Goal: Task Accomplishment & Management: Manage account settings

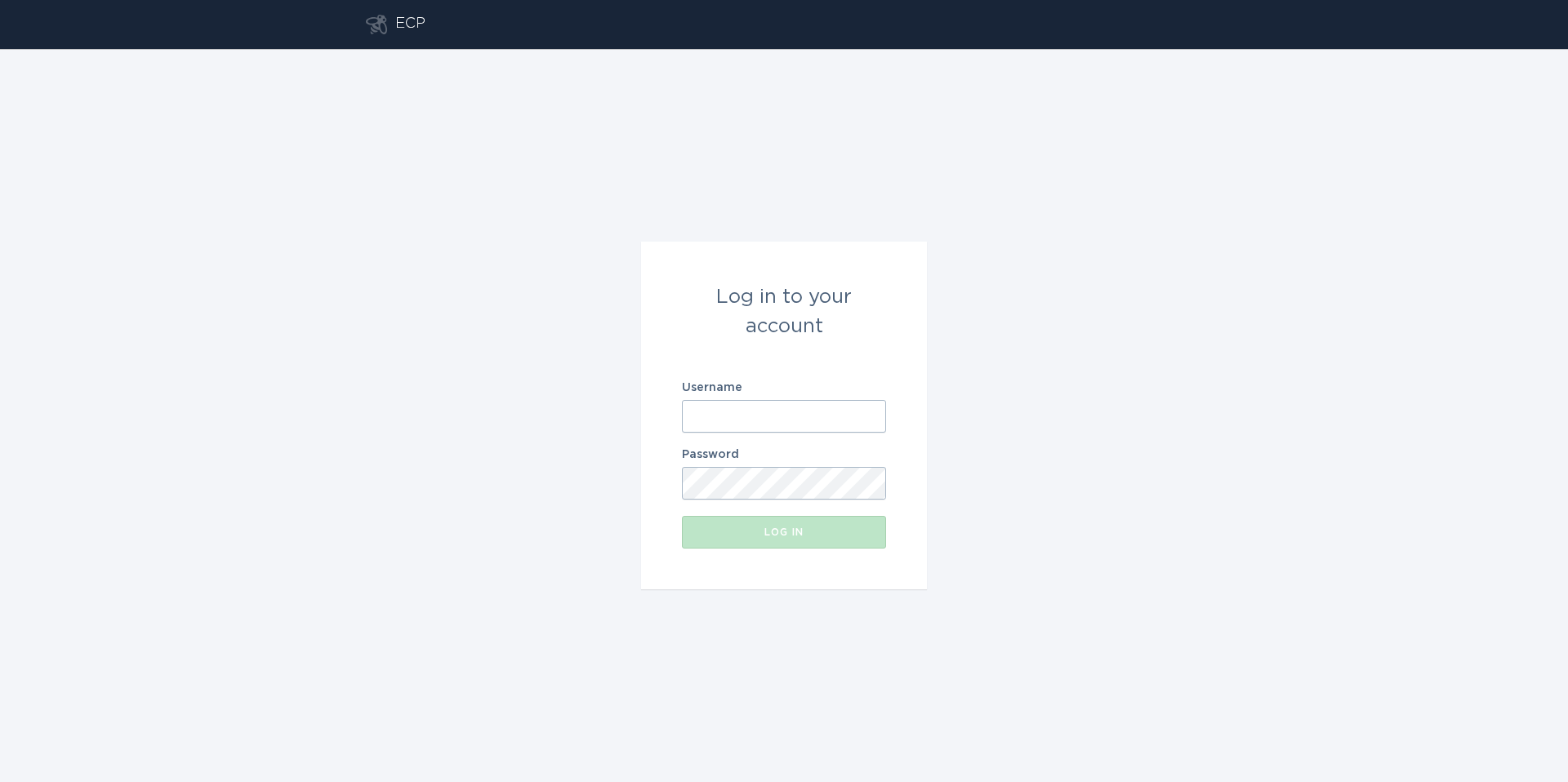
click at [772, 411] on input "Username" at bounding box center [784, 416] width 204 height 32
click at [772, 412] on input "Username" at bounding box center [784, 416] width 204 height 32
type input "[EMAIL_ADDRESS][DOMAIN_NAME]"
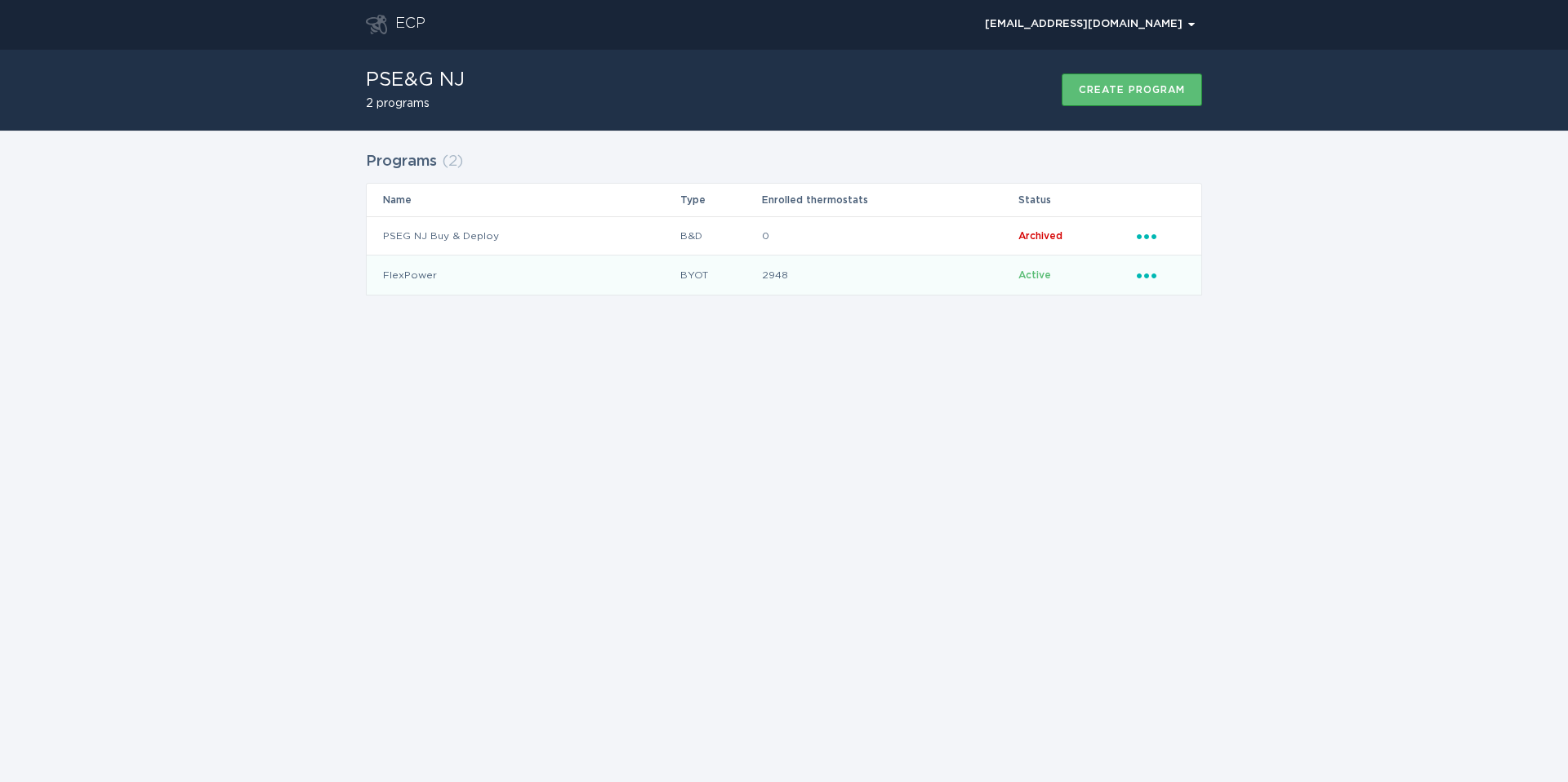
click at [1143, 270] on icon "Ellipsis" at bounding box center [1148, 273] width 22 height 14
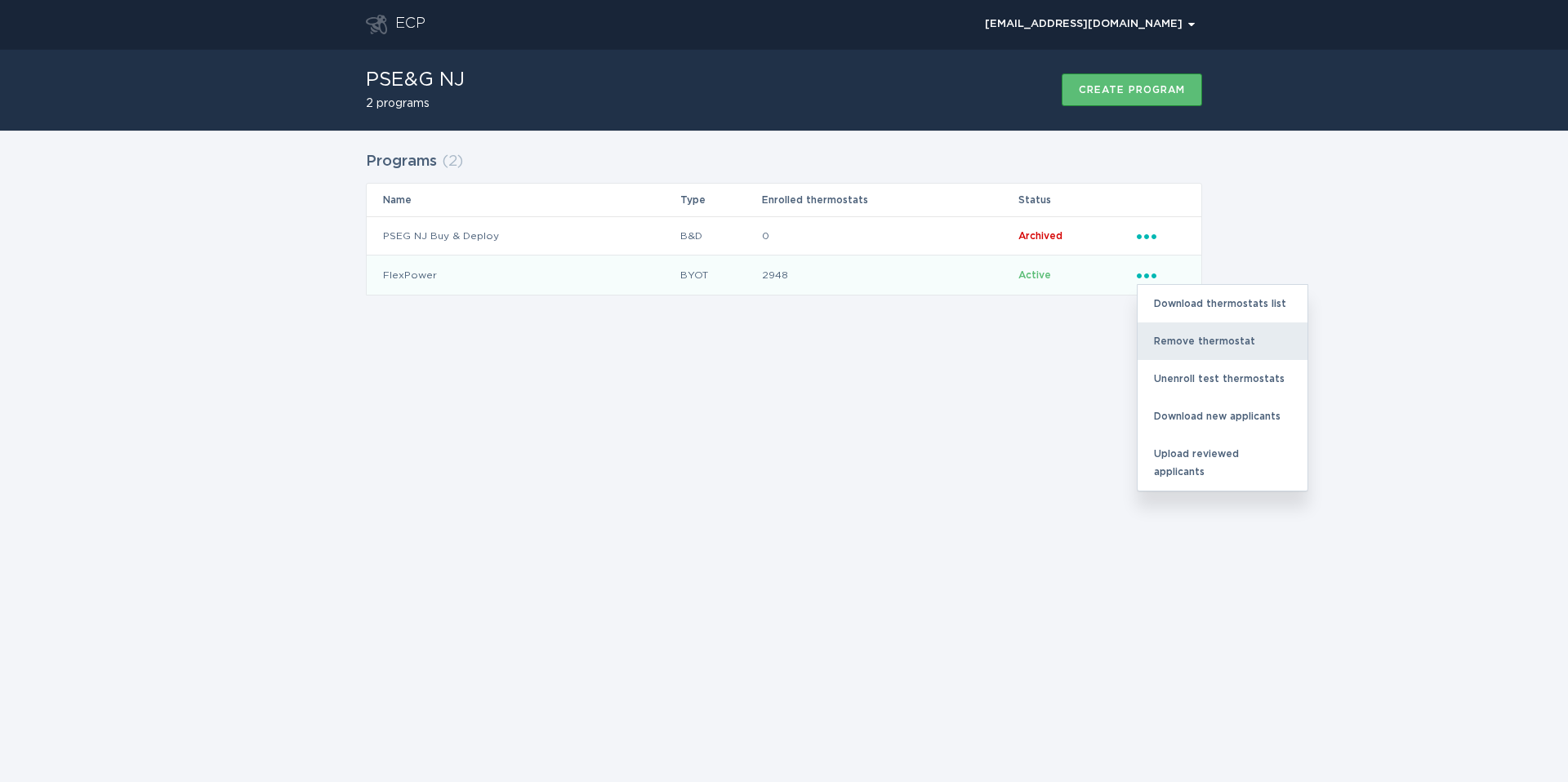
click at [1196, 339] on div "Remove thermostat" at bounding box center [1223, 341] width 170 height 37
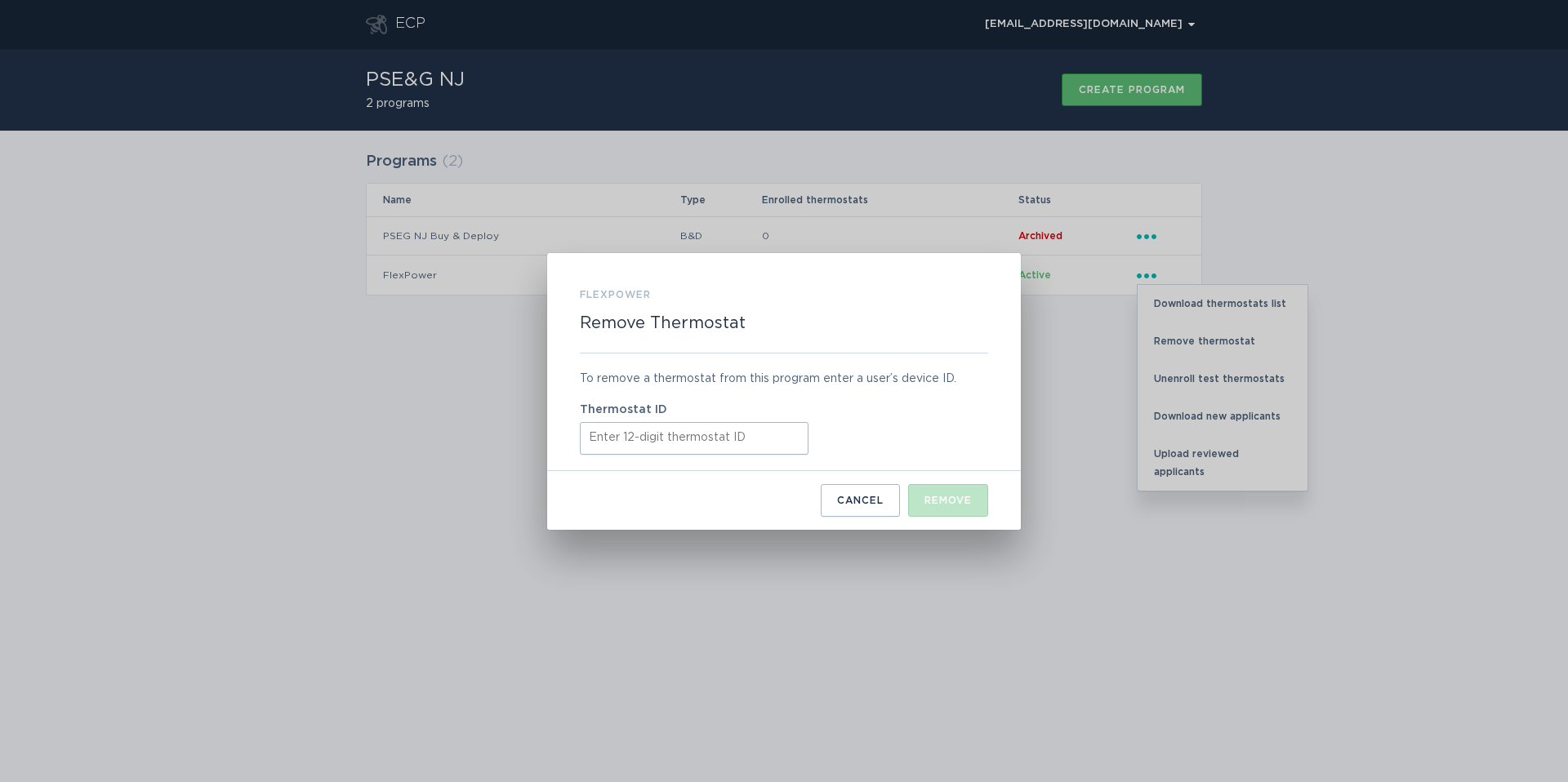
click at [712, 436] on input "Thermostat ID" at bounding box center [694, 438] width 229 height 32
paste input "531672779469"
type input "531672779469"
click at [926, 501] on div "Remove" at bounding box center [948, 501] width 47 height 10
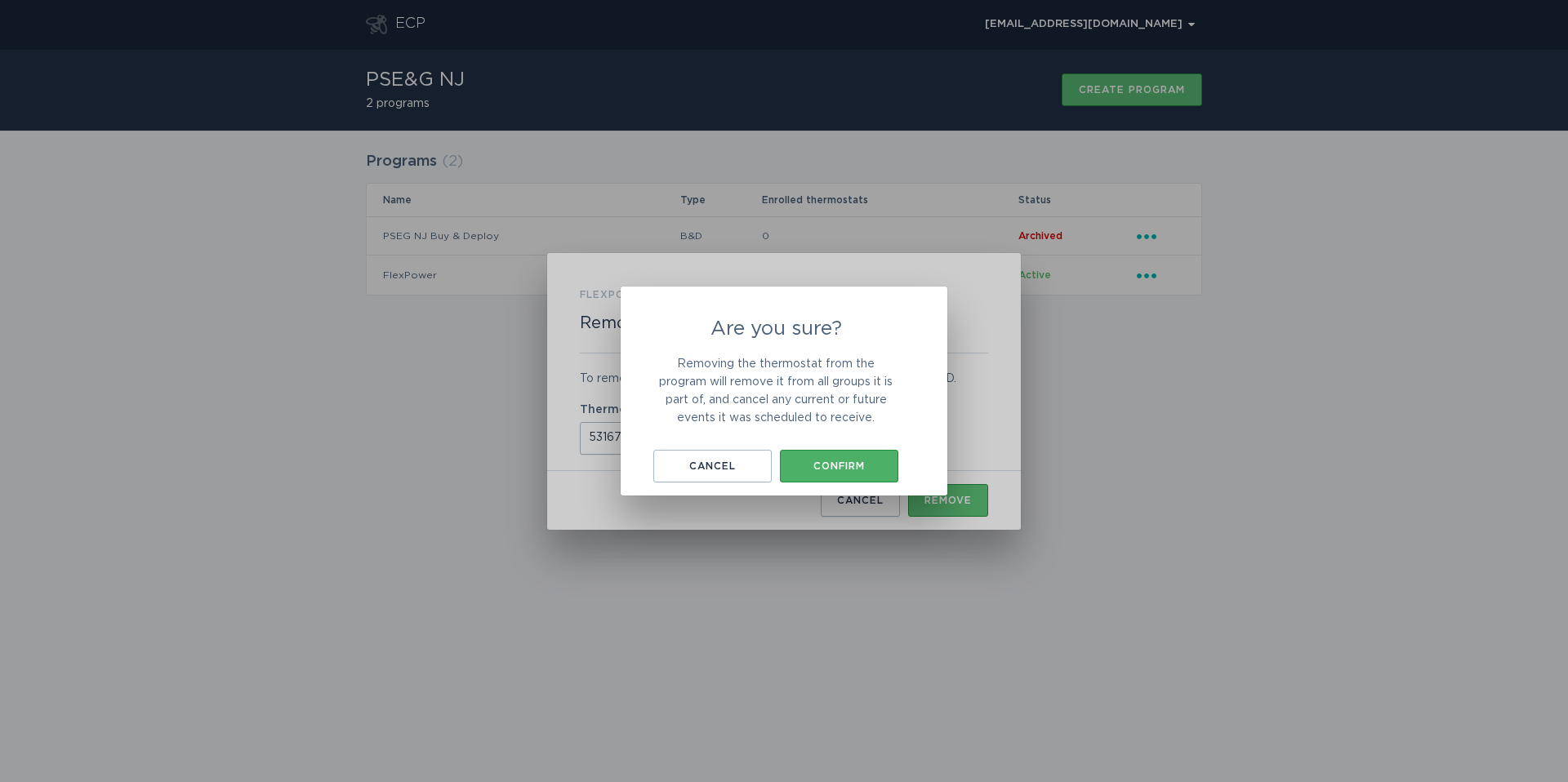
click at [849, 470] on div "Confirm" at bounding box center [839, 466] width 102 height 10
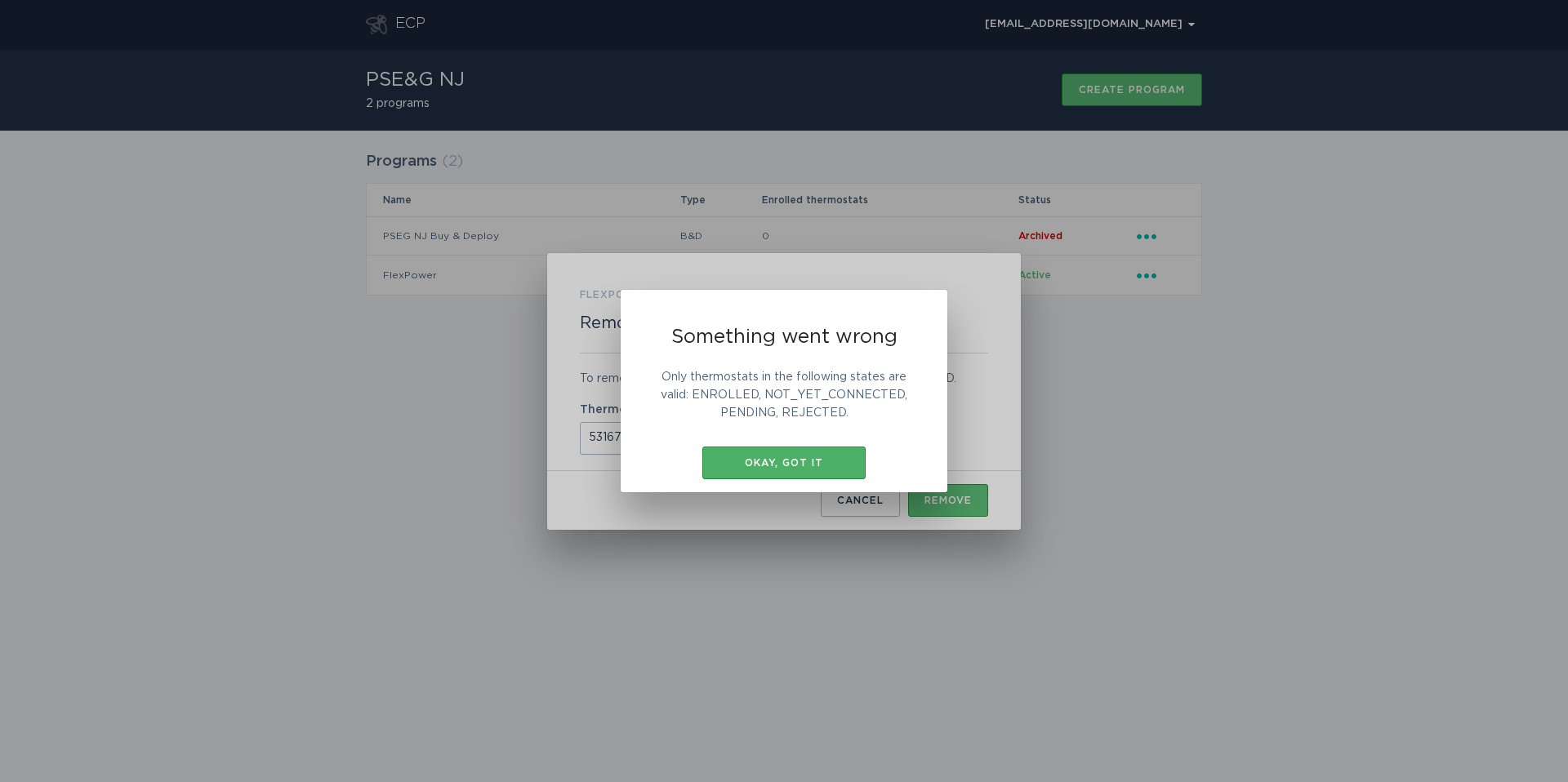
click at [807, 466] on div "Okay, got it" at bounding box center [784, 463] width 147 height 10
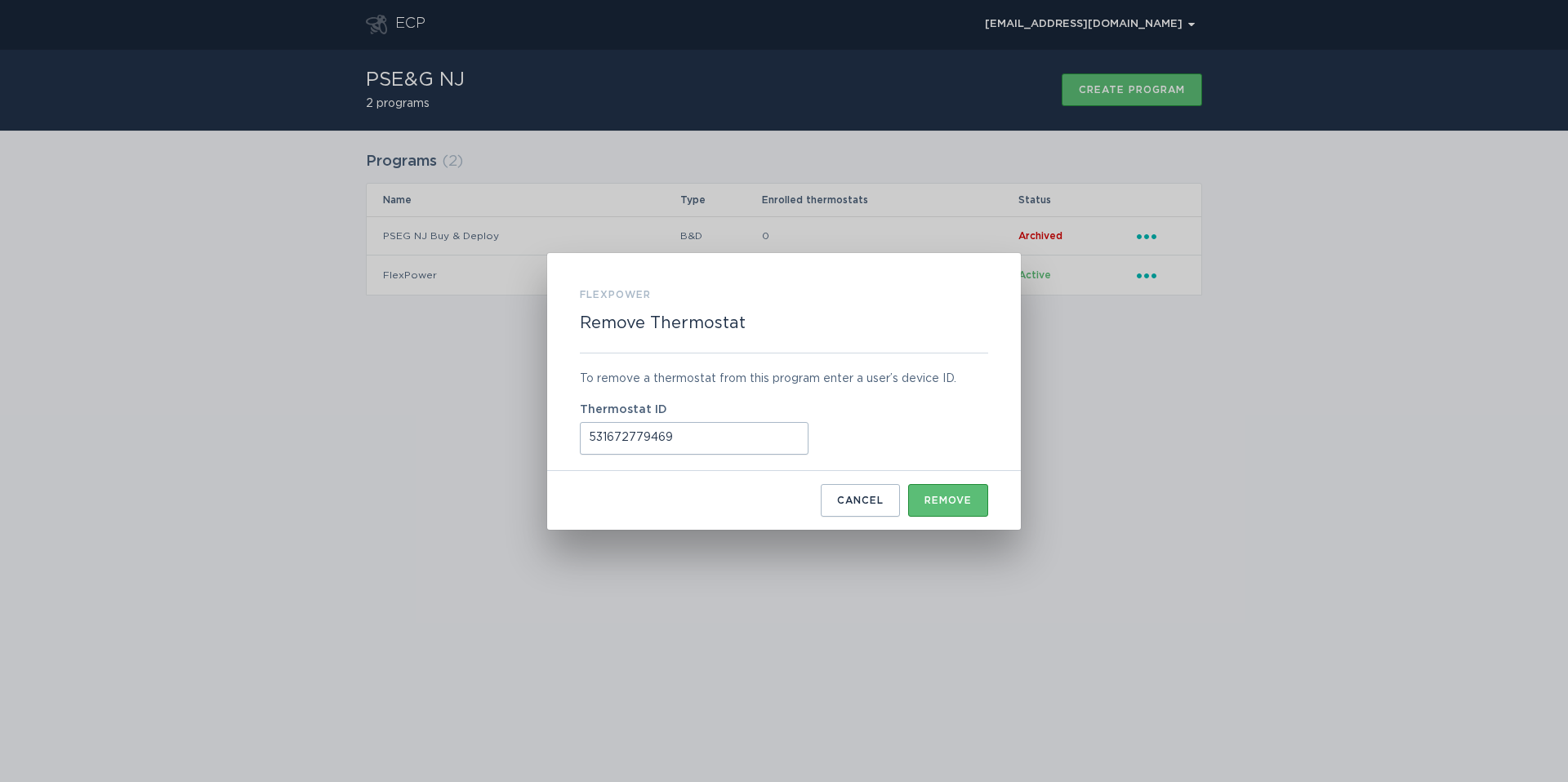
click at [1281, 410] on div "Something went wrong Only thermostats in the following states are valid: ENROLL…" at bounding box center [784, 391] width 1568 height 782
drag, startPoint x: 1242, startPoint y: 421, endPoint x: 900, endPoint y: 474, distance: 346.1
click at [1241, 421] on div "FlexPower Remove Thermostat To remove a thermostat from this program enter a us…" at bounding box center [784, 391] width 1568 height 782
drag, startPoint x: 856, startPoint y: 497, endPoint x: 904, endPoint y: 483, distance: 50.0
click at [856, 497] on button "Cancel" at bounding box center [860, 500] width 79 height 32
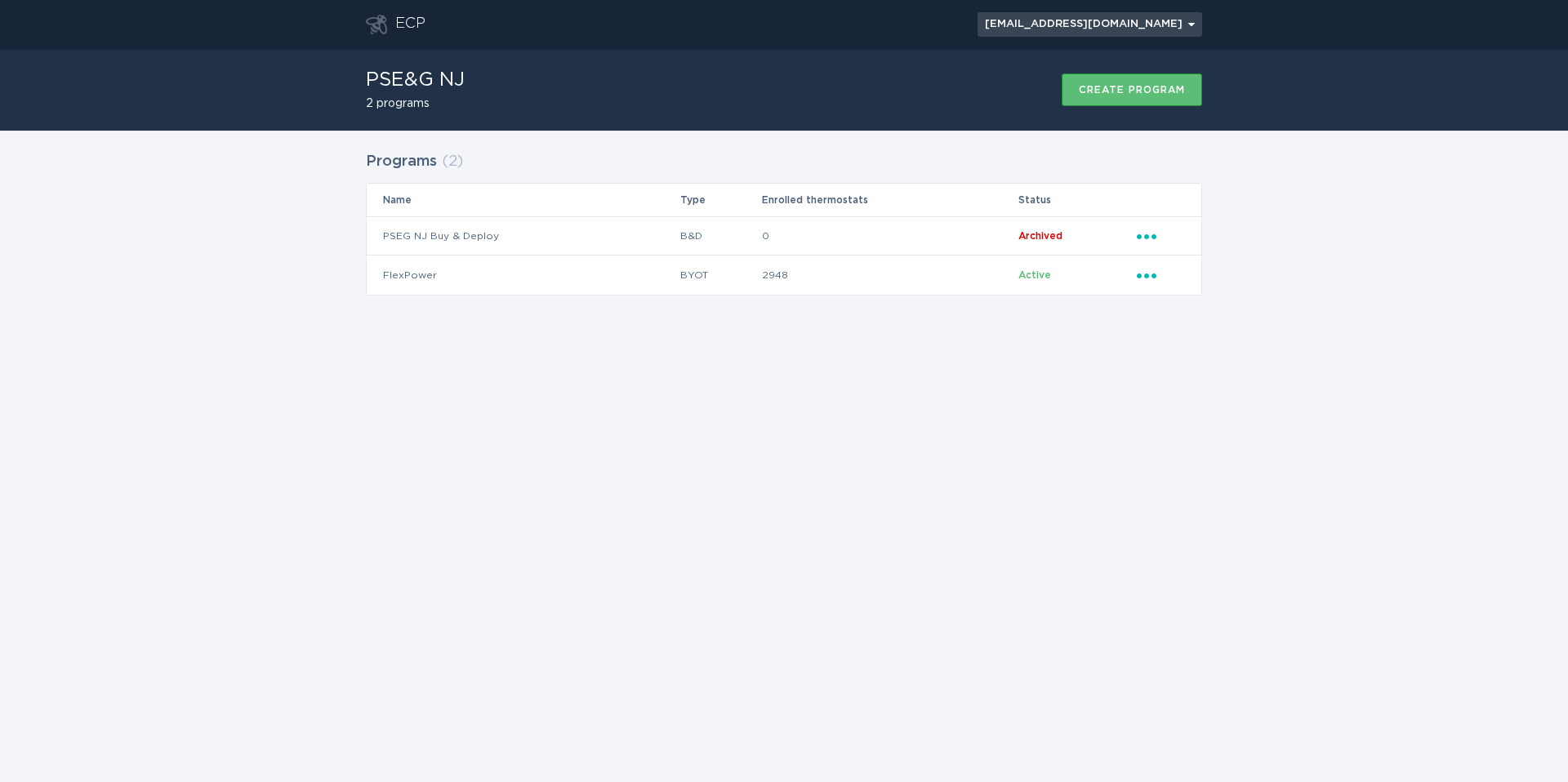
click at [1180, 21] on div "[EMAIL_ADDRESS][DOMAIN_NAME] Chevron" at bounding box center [1090, 25] width 210 height 10
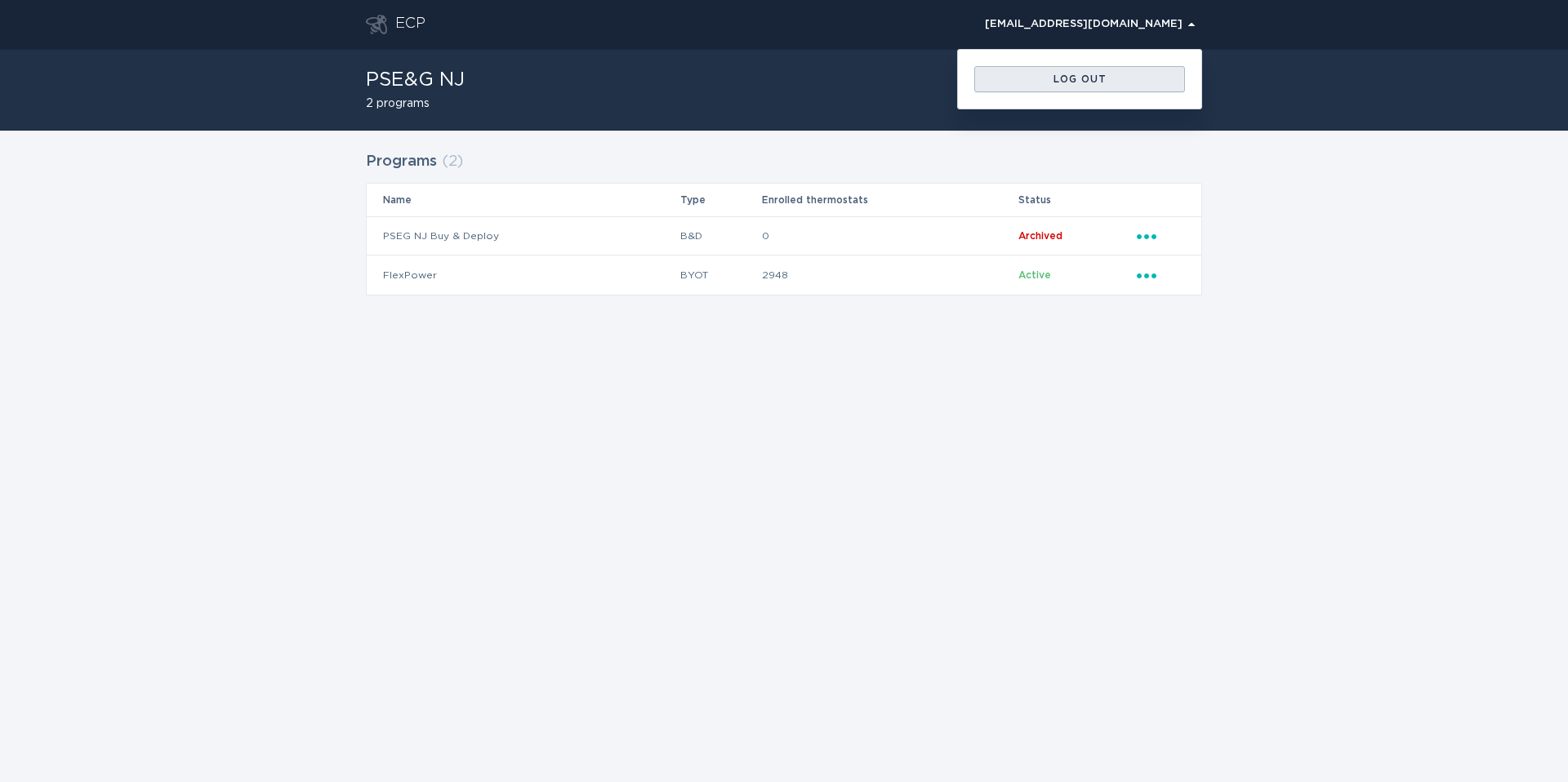
click at [1146, 78] on div "Log out" at bounding box center [1079, 79] width 194 height 10
